Goal: Task Accomplishment & Management: Use online tool/utility

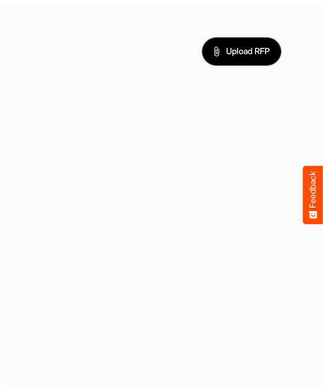
click at [240, 53] on span "Upload RFP" at bounding box center [241, 52] width 57 height 14
click at [227, 53] on span "Upload RFP" at bounding box center [241, 52] width 57 height 14
click at [240, 55] on span "Upload RFP" at bounding box center [241, 52] width 57 height 14
